Goal: Task Accomplishment & Management: Use online tool/utility

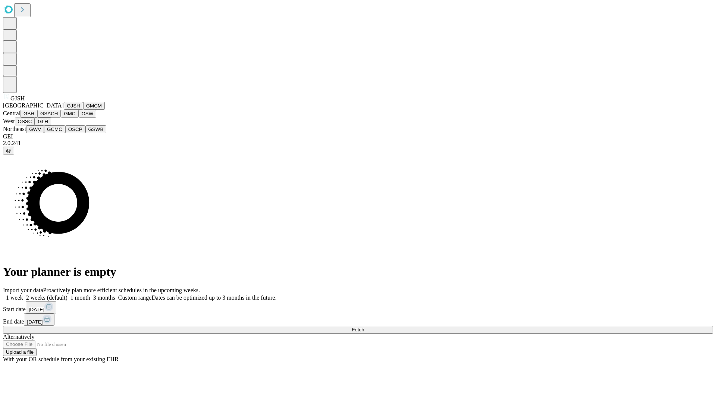
click at [64, 110] on button "GJSH" at bounding box center [73, 106] width 19 height 8
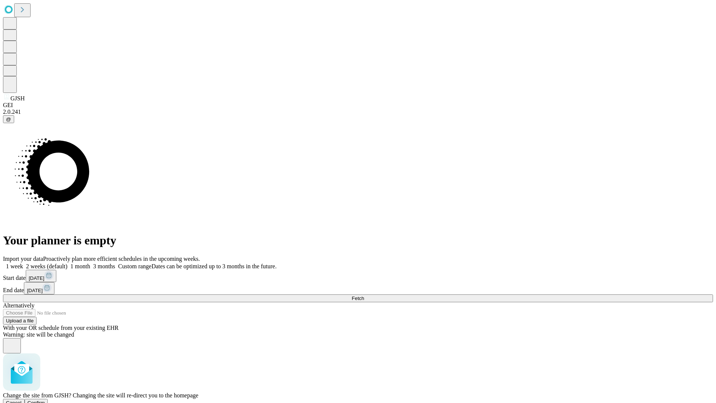
click at [45, 400] on span "Confirm" at bounding box center [37, 403] width 18 height 6
click at [90, 263] on label "1 month" at bounding box center [78, 266] width 23 height 6
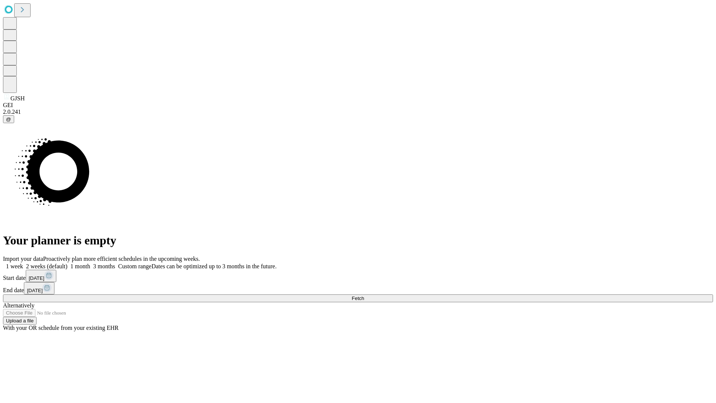
click at [364, 295] on span "Fetch" at bounding box center [358, 298] width 12 height 6
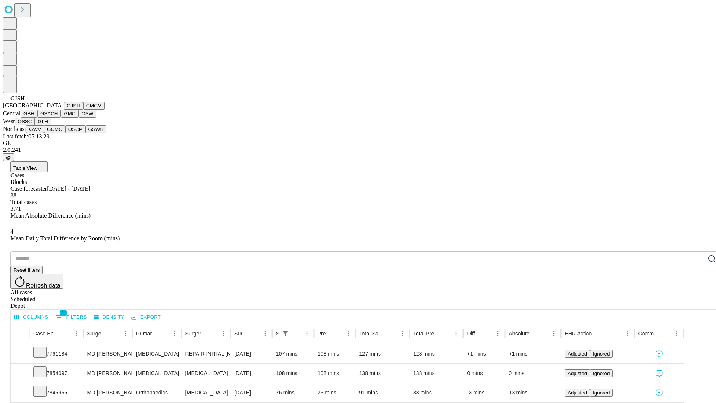
click at [83, 110] on button "GMCM" at bounding box center [94, 106] width 22 height 8
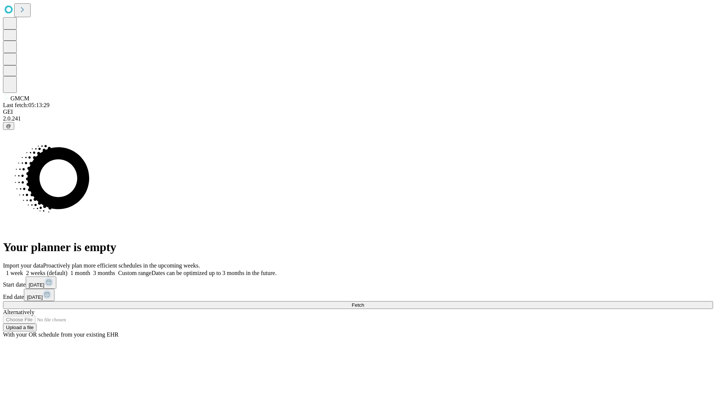
click at [90, 270] on label "1 month" at bounding box center [78, 273] width 23 height 6
click at [364, 302] on span "Fetch" at bounding box center [358, 305] width 12 height 6
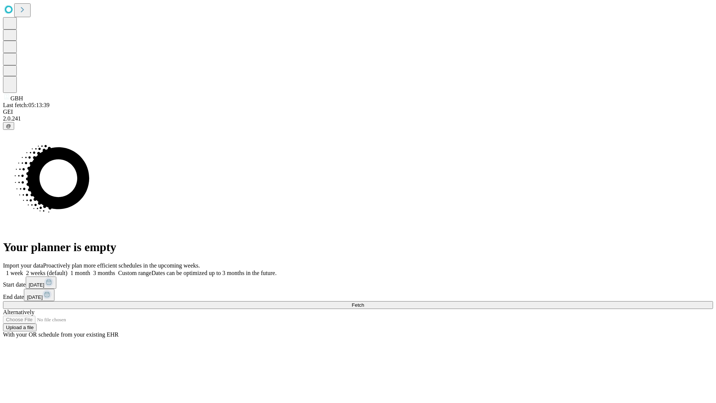
click at [364, 302] on span "Fetch" at bounding box center [358, 305] width 12 height 6
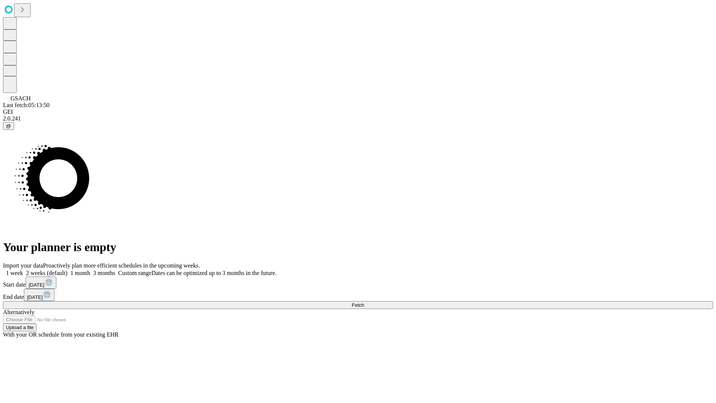
click at [90, 270] on label "1 month" at bounding box center [78, 273] width 23 height 6
click at [364, 302] on span "Fetch" at bounding box center [358, 305] width 12 height 6
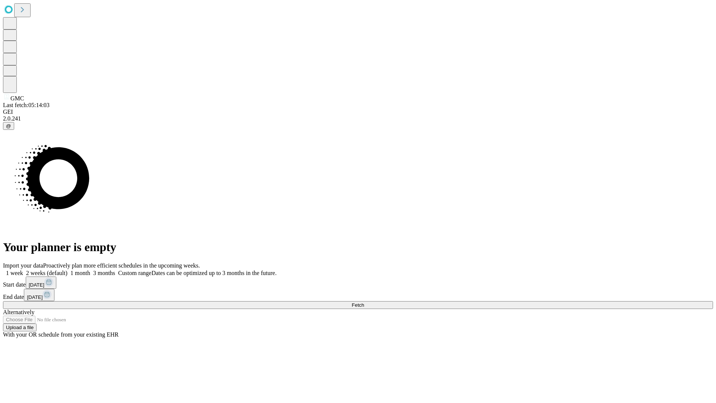
click at [90, 270] on label "1 month" at bounding box center [78, 273] width 23 height 6
click at [364, 302] on span "Fetch" at bounding box center [358, 305] width 12 height 6
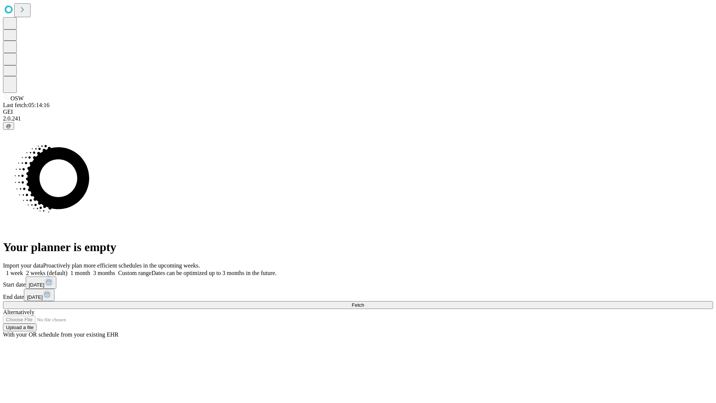
click at [90, 270] on label "1 month" at bounding box center [78, 273] width 23 height 6
click at [364, 302] on span "Fetch" at bounding box center [358, 305] width 12 height 6
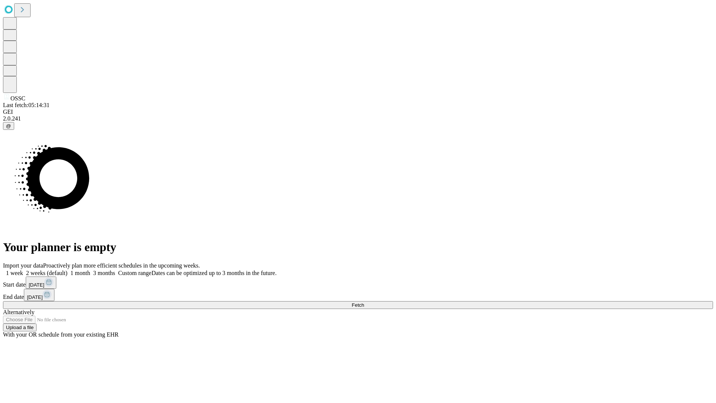
click at [90, 270] on label "1 month" at bounding box center [78, 273] width 23 height 6
click at [364, 302] on span "Fetch" at bounding box center [358, 305] width 12 height 6
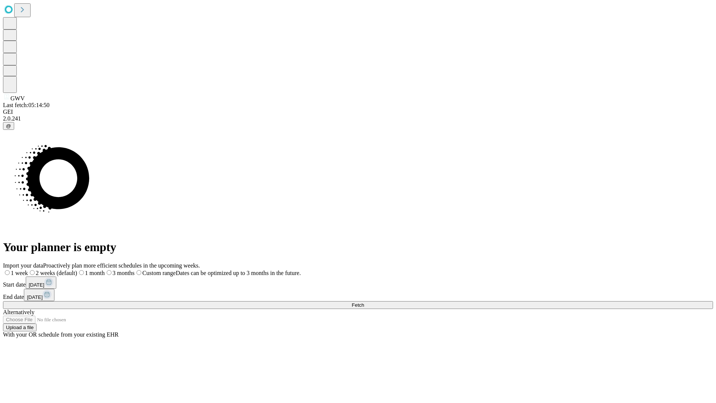
click at [105, 270] on label "1 month" at bounding box center [91, 273] width 28 height 6
click at [364, 302] on span "Fetch" at bounding box center [358, 305] width 12 height 6
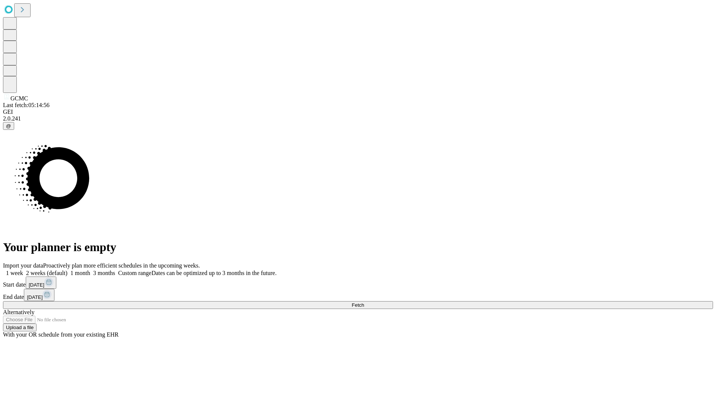
click at [90, 270] on label "1 month" at bounding box center [78, 273] width 23 height 6
click at [364, 302] on span "Fetch" at bounding box center [358, 305] width 12 height 6
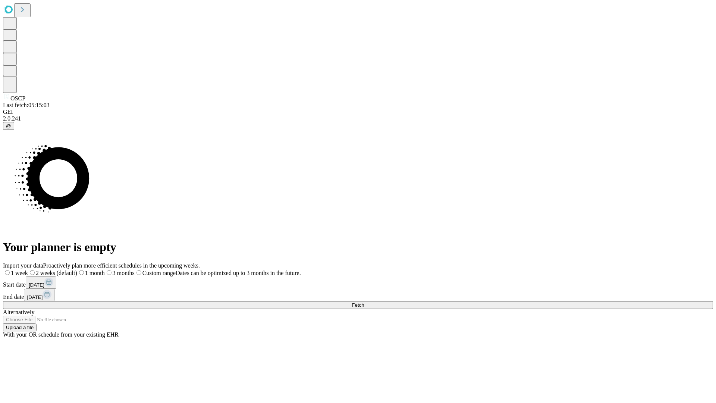
click at [105, 270] on label "1 month" at bounding box center [91, 273] width 28 height 6
click at [364, 302] on span "Fetch" at bounding box center [358, 305] width 12 height 6
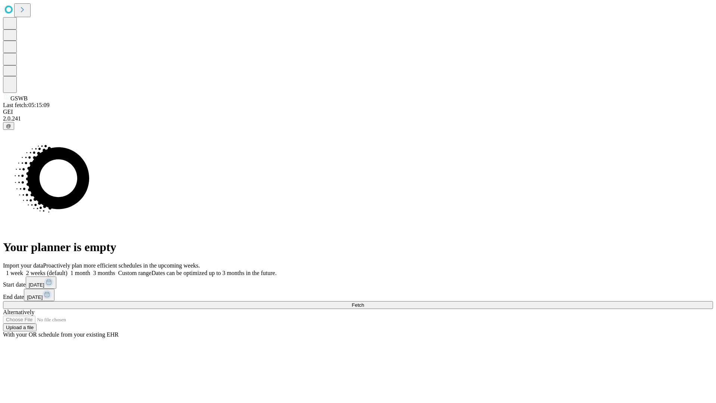
click at [90, 270] on label "1 month" at bounding box center [78, 273] width 23 height 6
click at [364, 302] on span "Fetch" at bounding box center [358, 305] width 12 height 6
